Goal: Find specific page/section: Find specific page/section

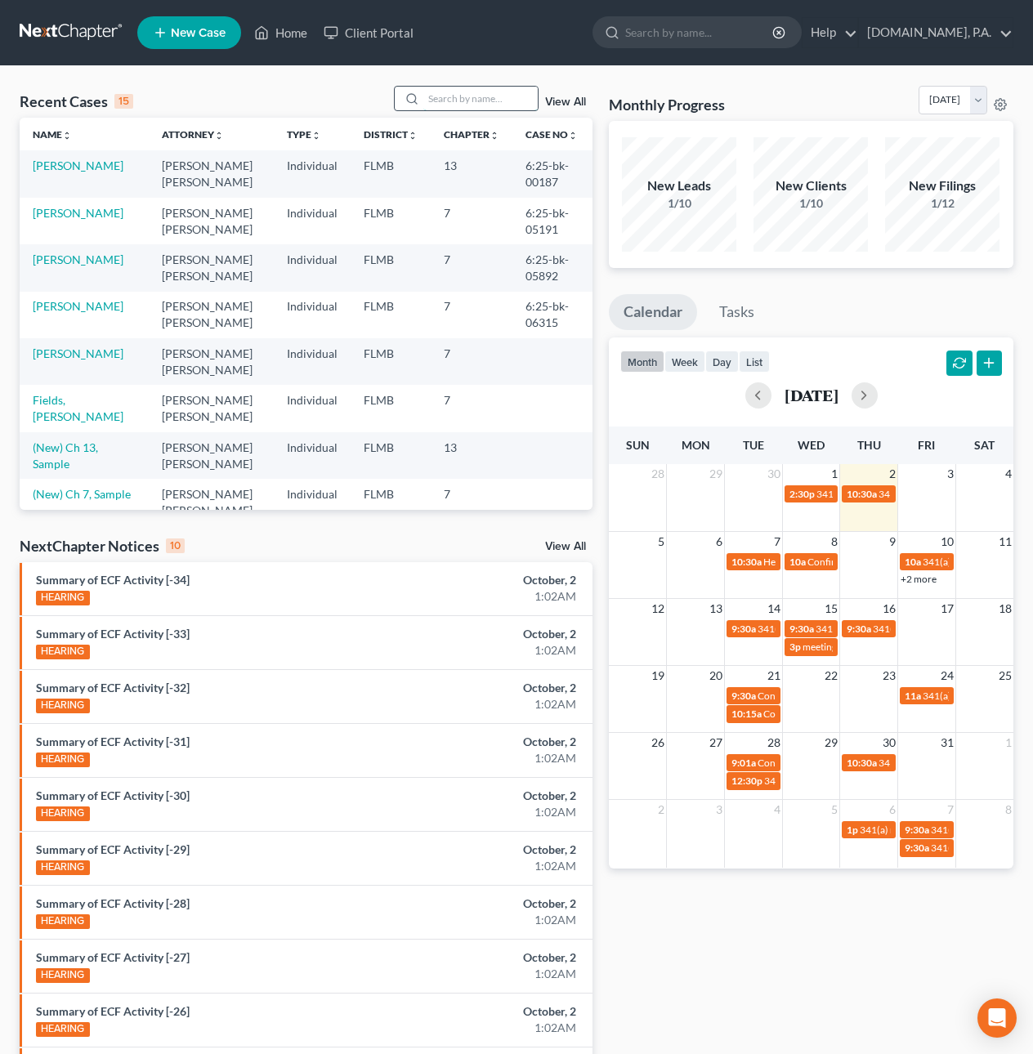
click at [454, 96] on input "search" at bounding box center [480, 99] width 114 height 24
click at [453, 96] on input "search" at bounding box center [480, 99] width 114 height 24
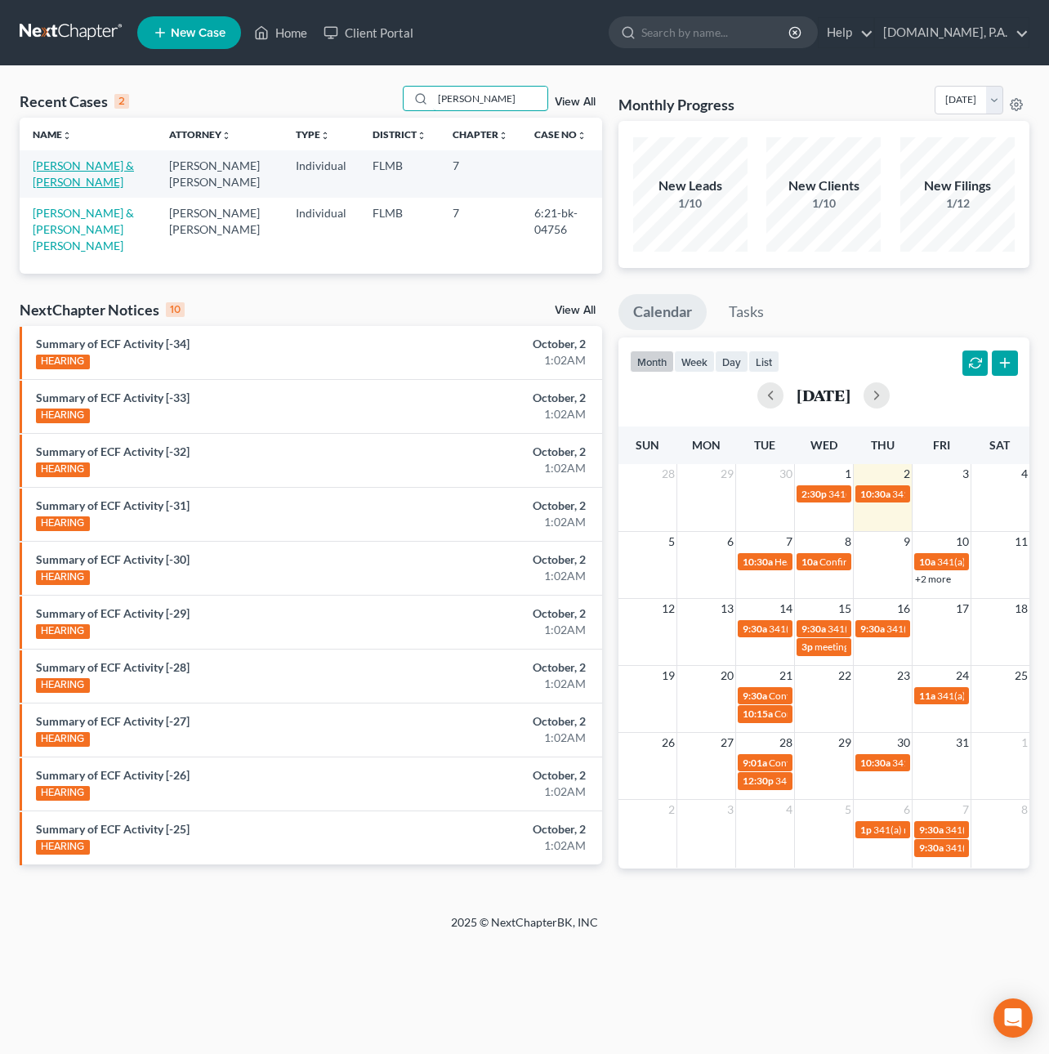
type input "[PERSON_NAME]"
click at [83, 163] on link "[PERSON_NAME] & [PERSON_NAME]" at bounding box center [83, 174] width 101 height 30
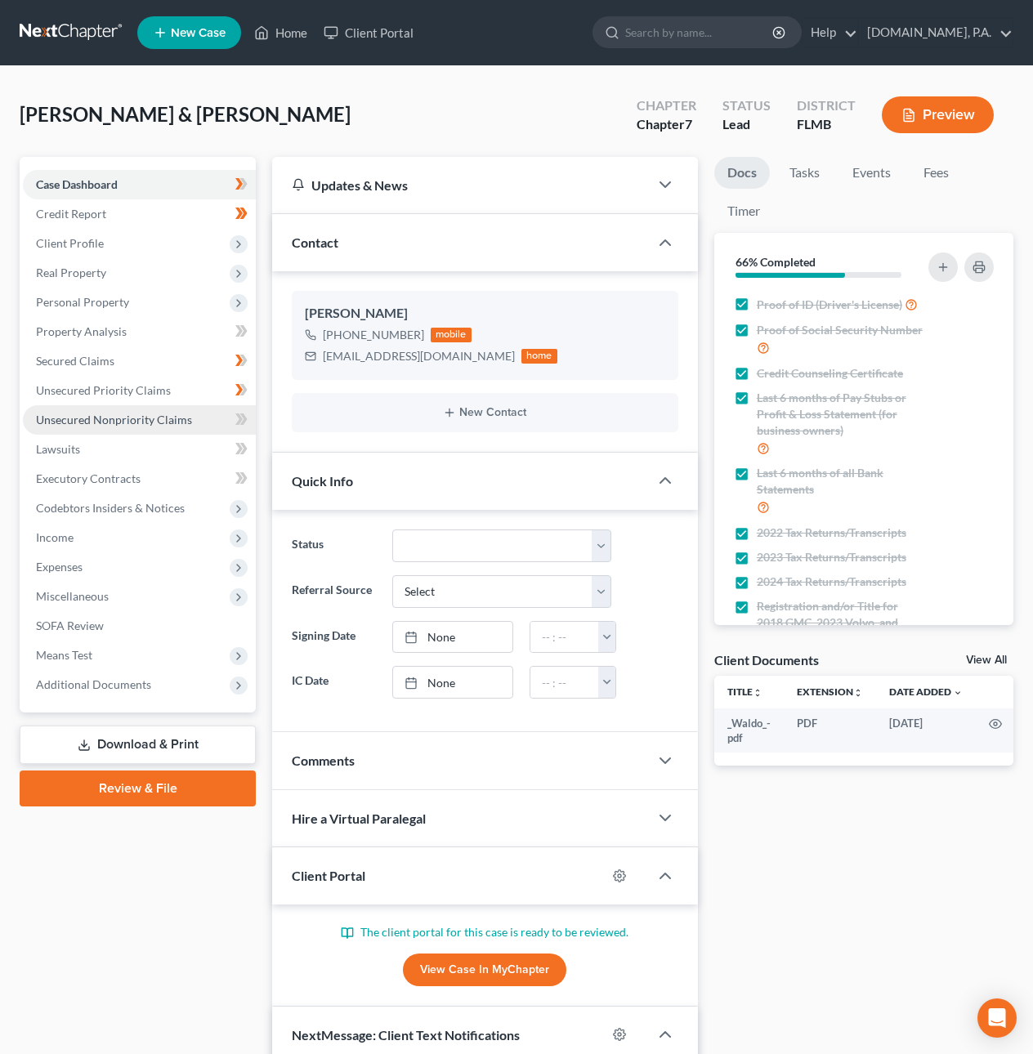
click at [103, 413] on span "Unsecured Nonpriority Claims" at bounding box center [114, 420] width 156 height 14
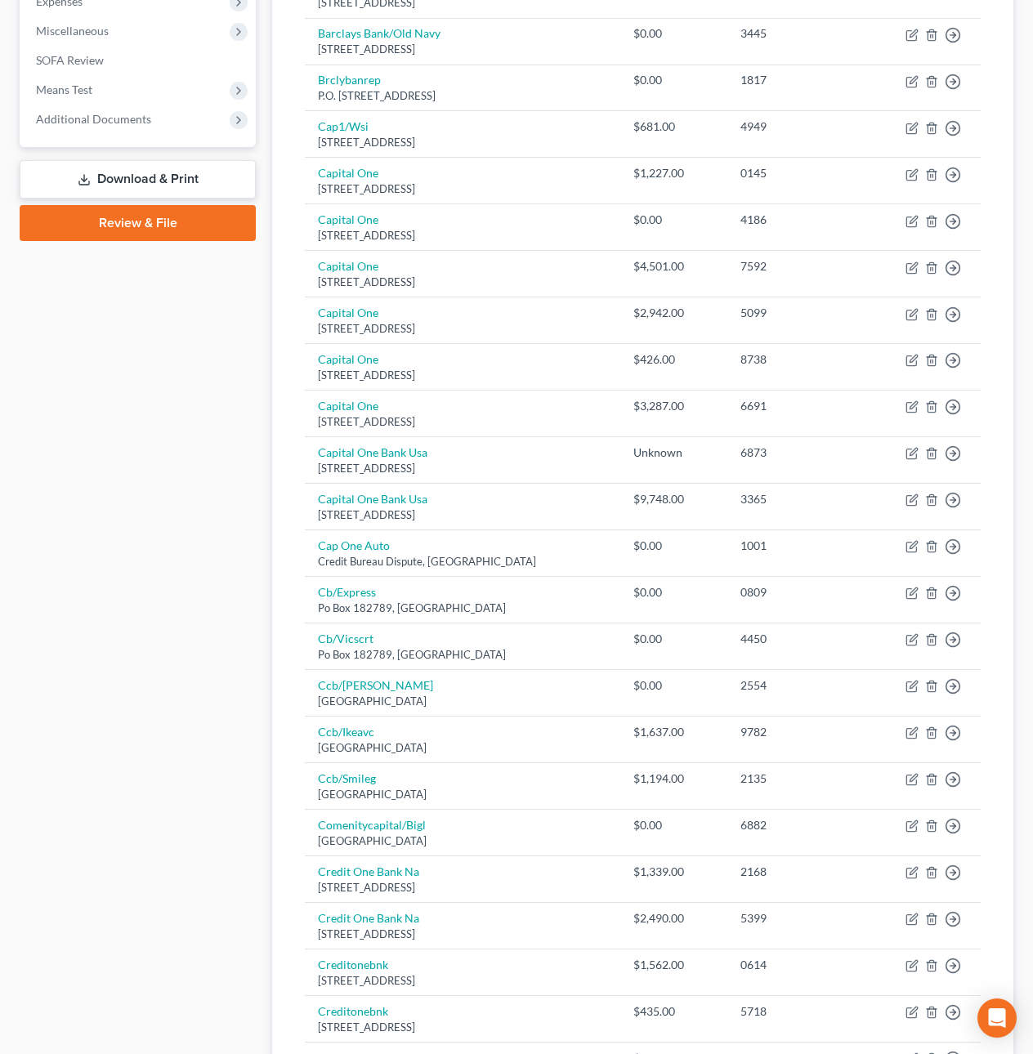
scroll to position [840, 0]
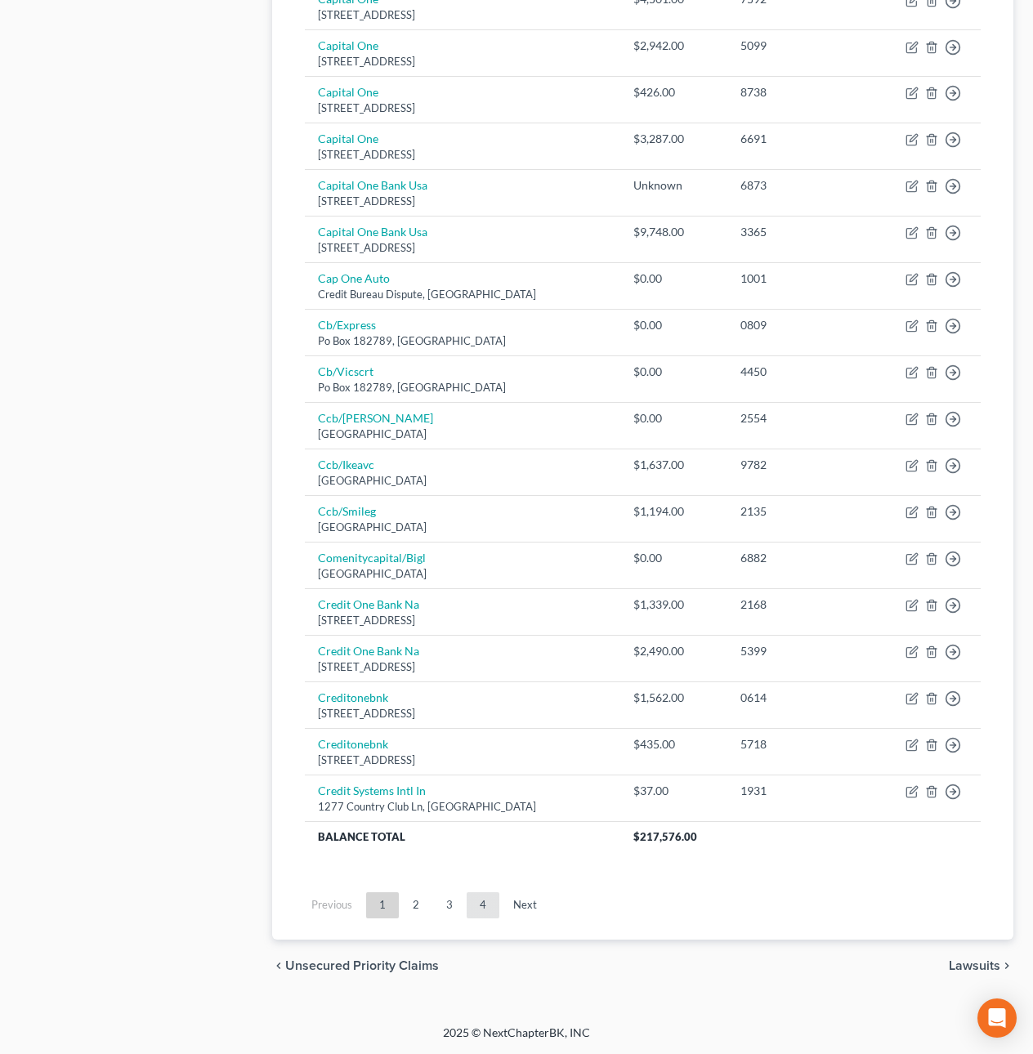
click at [481, 483] on link "4" at bounding box center [483, 905] width 33 height 26
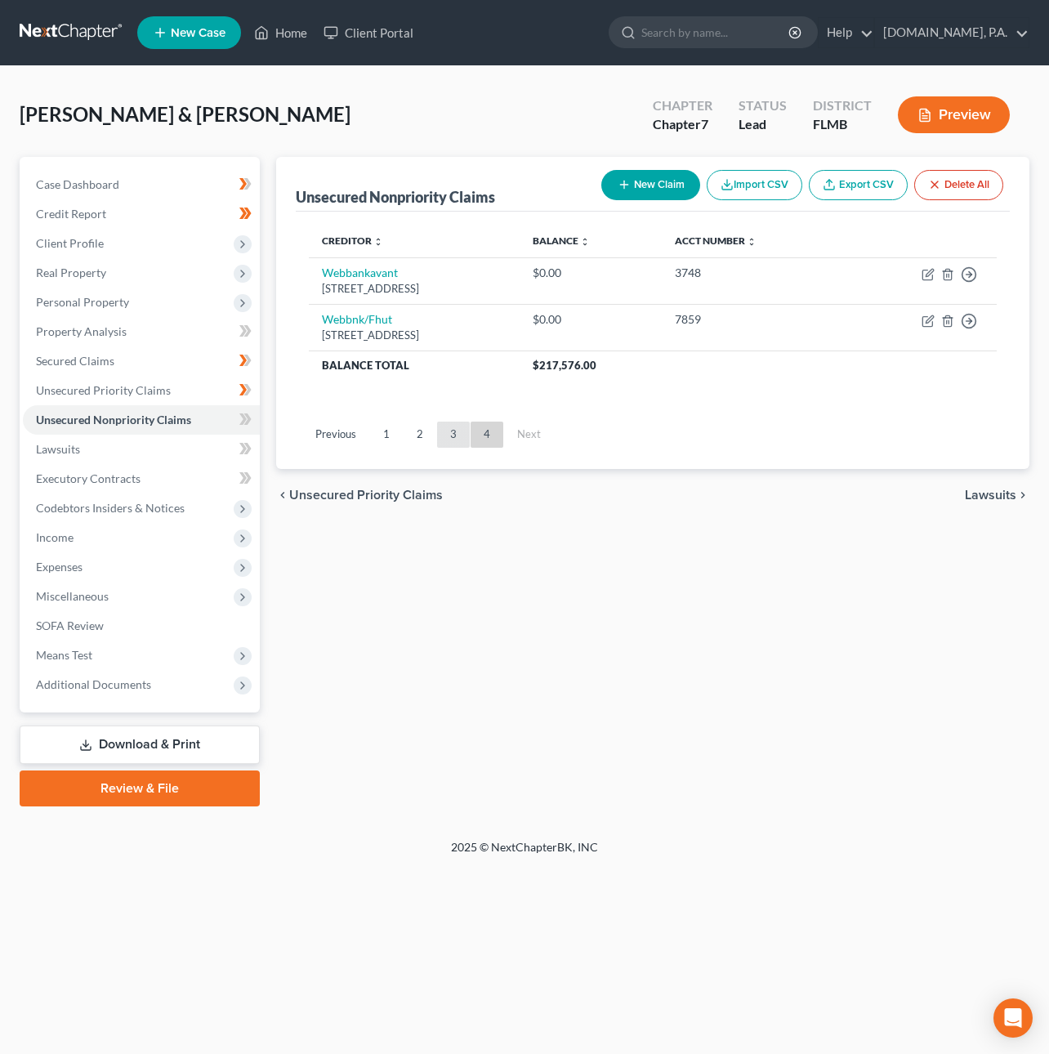
click at [444, 437] on link "3" at bounding box center [453, 435] width 33 height 26
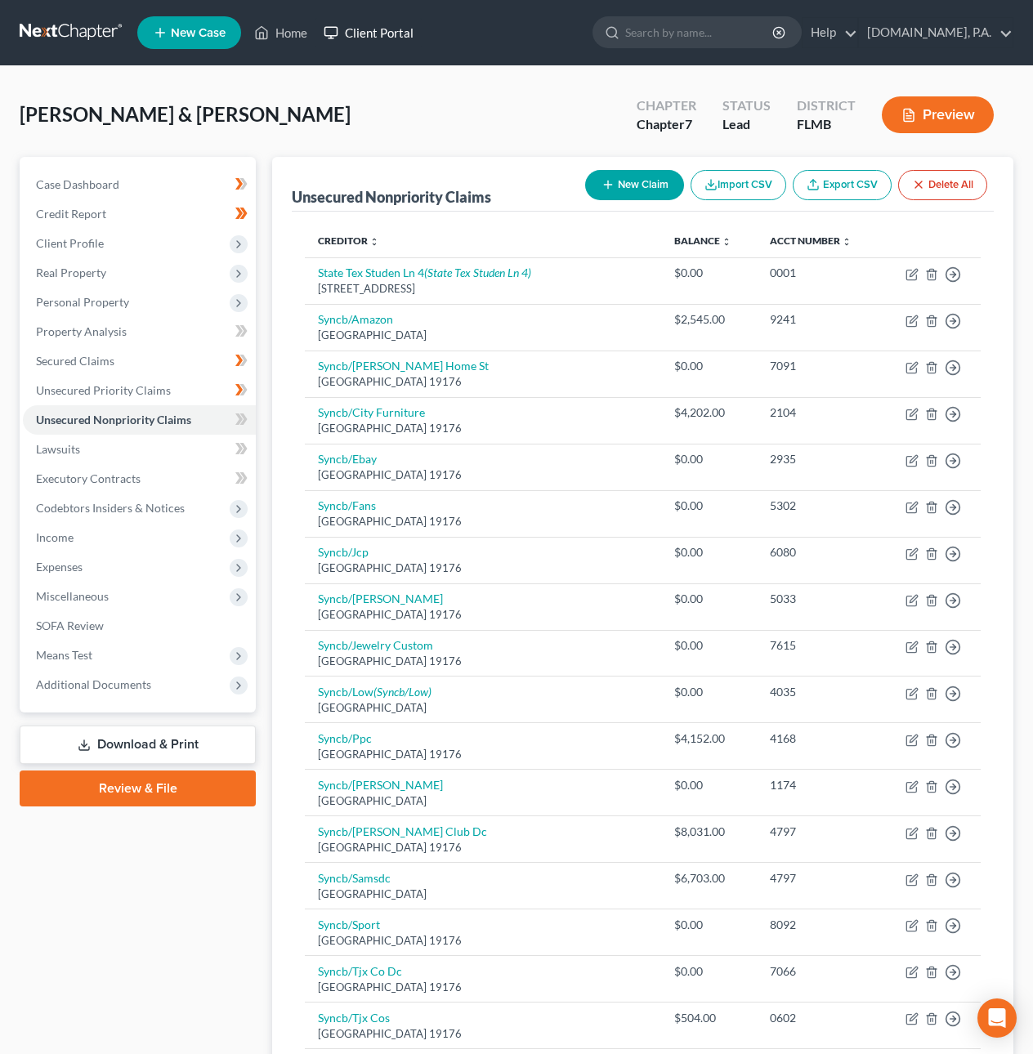
click at [377, 32] on link "Client Portal" at bounding box center [368, 32] width 106 height 29
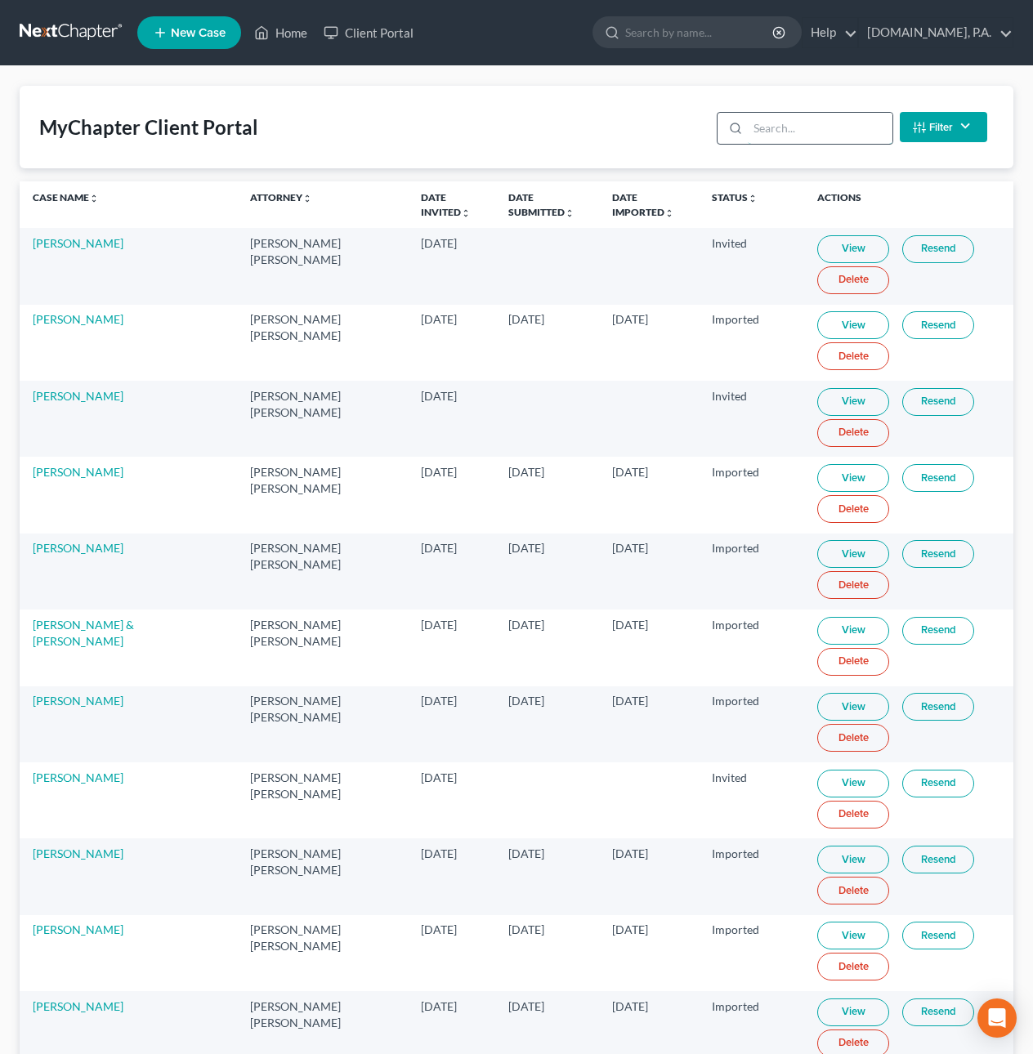
click at [797, 119] on input "search" at bounding box center [820, 128] width 145 height 31
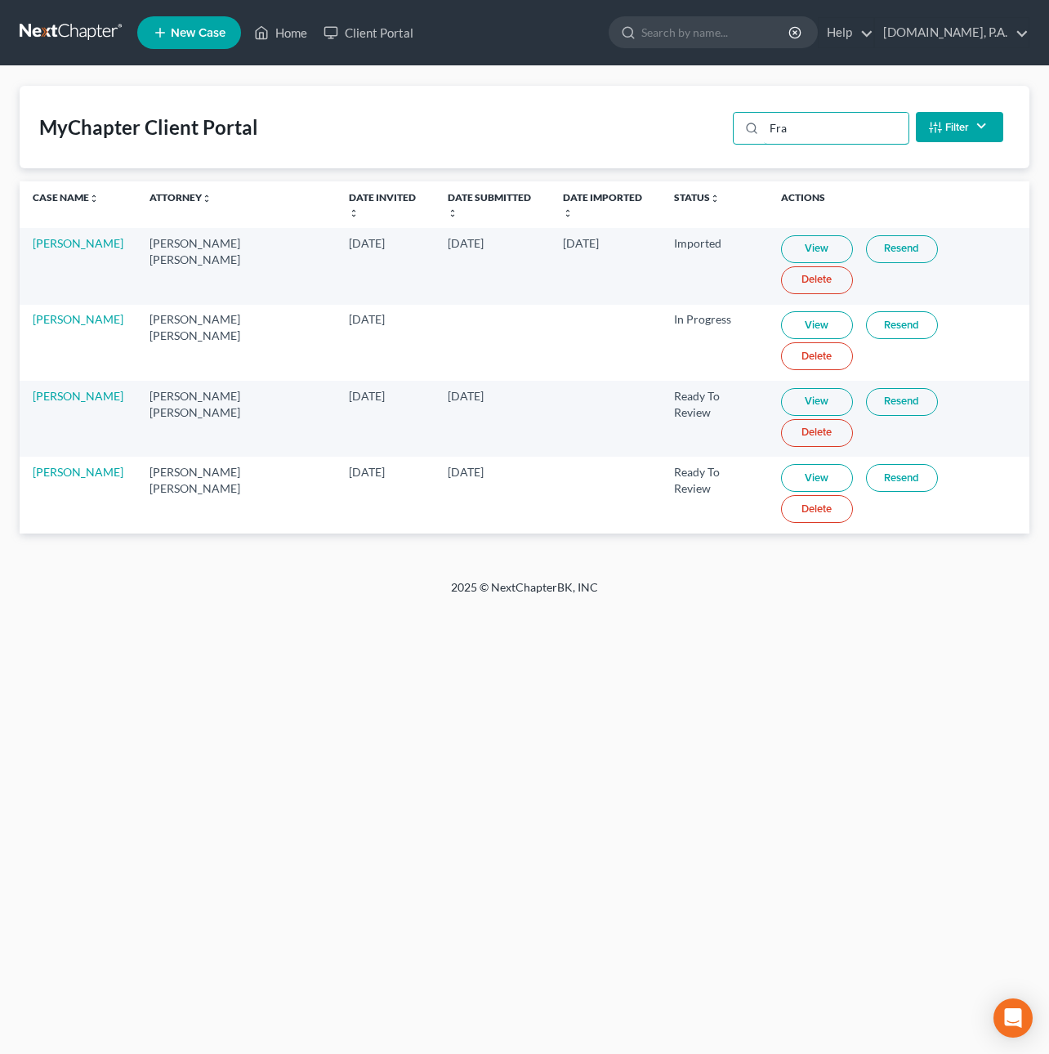
type input "Fra"
click at [798, 464] on link "View" at bounding box center [817, 478] width 72 height 28
